Goal: Navigation & Orientation: Go to known website

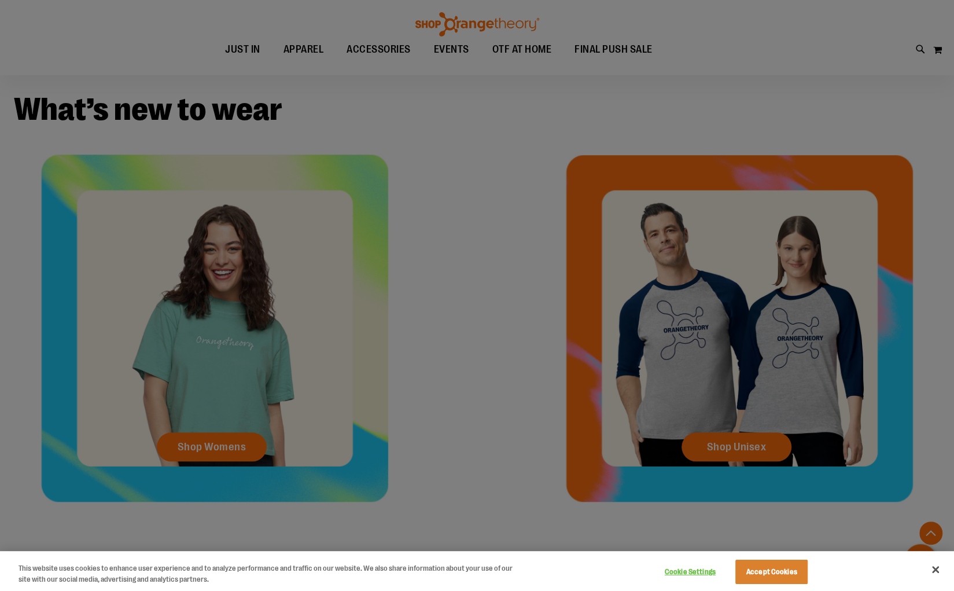
scroll to position [501, 0]
